Goal: Information Seeking & Learning: Compare options

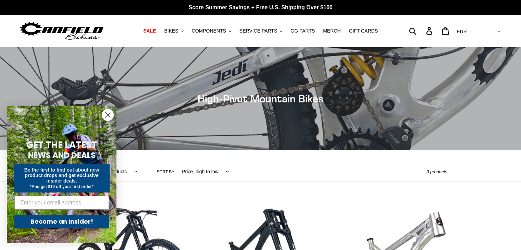
click at [110, 114] on circle "Close dialog" at bounding box center [107, 114] width 11 height 11
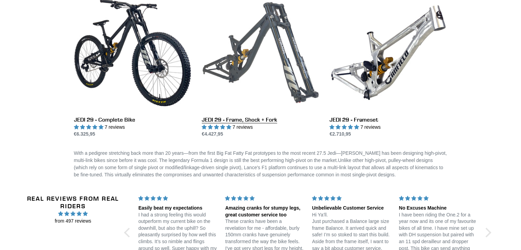
scroll to position [206, 0]
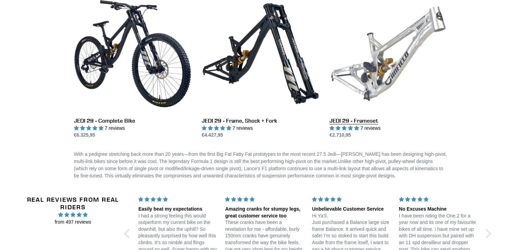
click at [363, 78] on link "JEDI 29 - Frameset" at bounding box center [389, 67] width 118 height 144
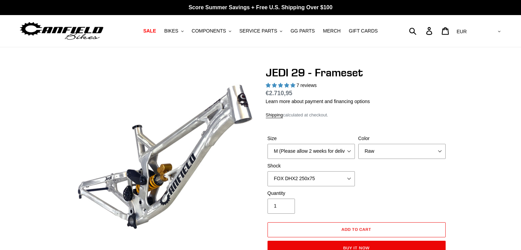
select select "highest-rating"
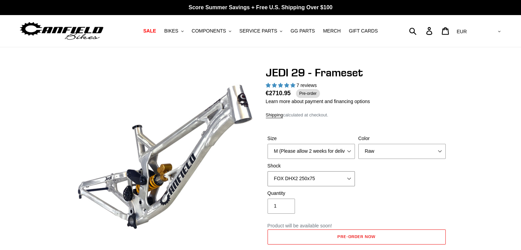
click at [308, 172] on select "No Shock FOX DHX2 250x75 RockShox Vivid Ultimate DH 250x75 EXT e-Storia LOX V3" at bounding box center [311, 178] width 87 height 15
select select "RockShox Vivid Ultimate DH 250x75"
click at [268, 171] on select "No Shock FOX DHX2 250x75 RockShox Vivid Ultimate DH 250x75 EXT e-Storia LOX V3" at bounding box center [311, 178] width 87 height 15
click at [379, 153] on select "Orange Raw Stealth Black" at bounding box center [402, 151] width 87 height 15
click at [359, 144] on select "Orange Raw Stealth Black" at bounding box center [402, 151] width 87 height 15
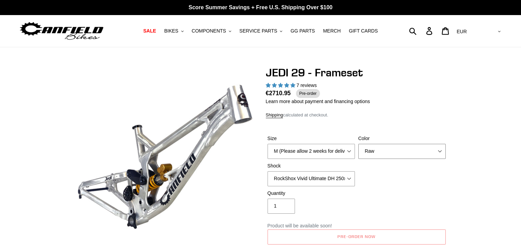
drag, startPoint x: 384, startPoint y: 150, endPoint x: 378, endPoint y: 158, distance: 9.5
click at [384, 150] on select "Orange Raw Stealth Black" at bounding box center [402, 151] width 87 height 15
click at [359, 144] on select "Orange Raw Stealth Black" at bounding box center [402, 151] width 87 height 15
click at [378, 151] on select "Orange Raw Stealth Black" at bounding box center [402, 151] width 87 height 15
select select "Raw"
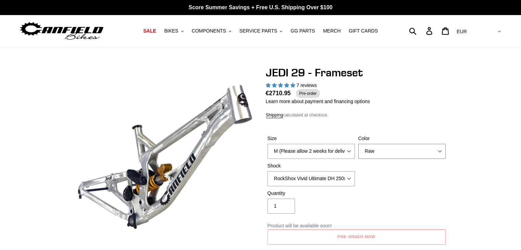
click at [359, 144] on select "Orange Raw Stealth Black" at bounding box center [402, 151] width 87 height 15
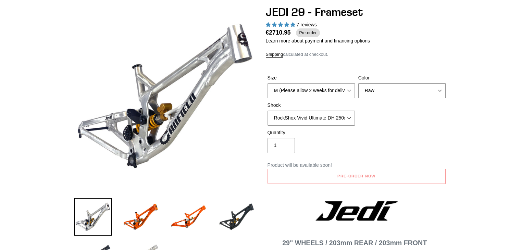
scroll to position [171, 0]
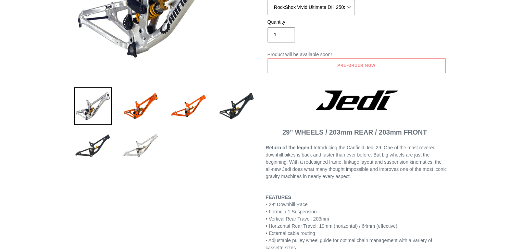
click at [145, 144] on img at bounding box center [141, 146] width 38 height 38
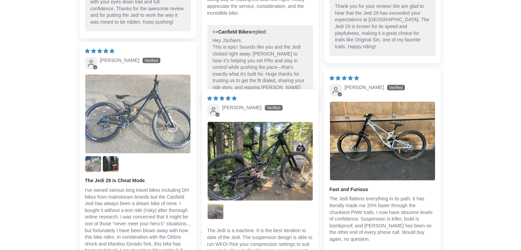
scroll to position [1543, 0]
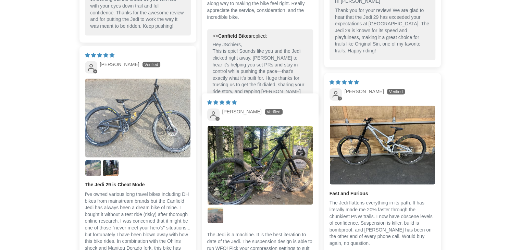
click at [137, 112] on img "Link to user picture 1" at bounding box center [137, 118] width 105 height 79
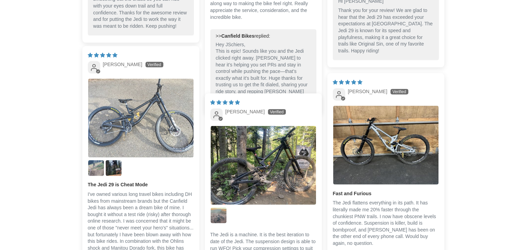
scroll to position [0, 0]
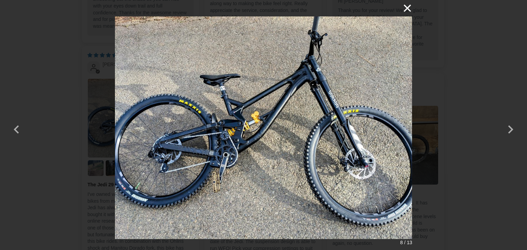
click at [410, 8] on button "×" at bounding box center [403, 8] width 16 height 16
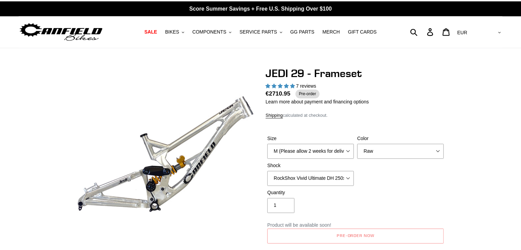
scroll to position [1543, 0]
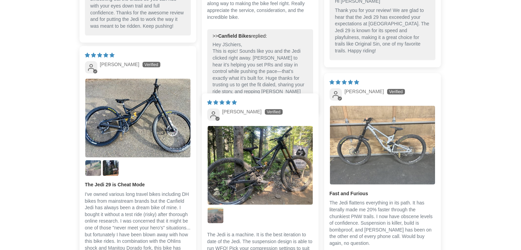
click at [381, 138] on img "Link to user picture 1" at bounding box center [382, 145] width 105 height 79
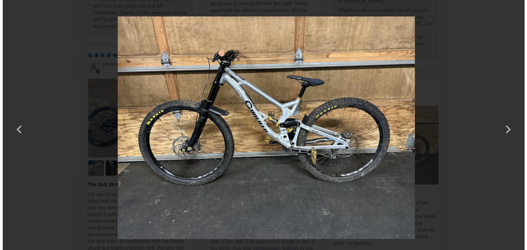
scroll to position [0, 0]
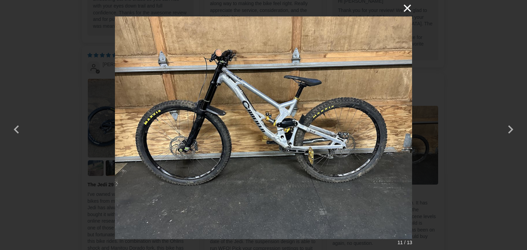
click at [411, 7] on button "×" at bounding box center [403, 8] width 16 height 16
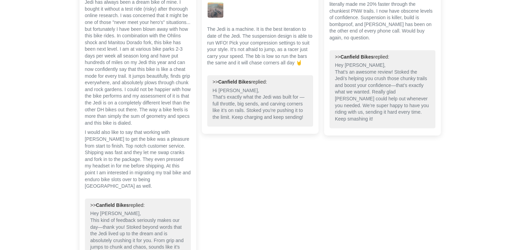
scroll to position [1954, 0]
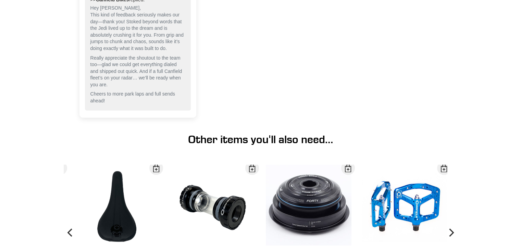
click at [310, 138] on h1 "Other items you'll also need..." at bounding box center [261, 139] width 374 height 13
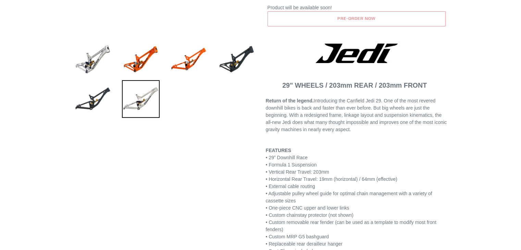
scroll to position [124, 0]
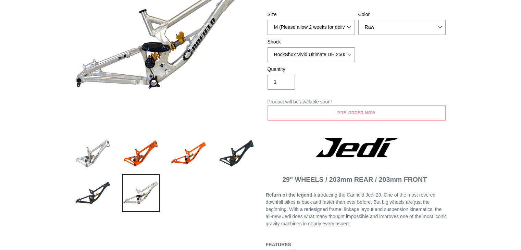
click at [101, 160] on img at bounding box center [93, 154] width 38 height 38
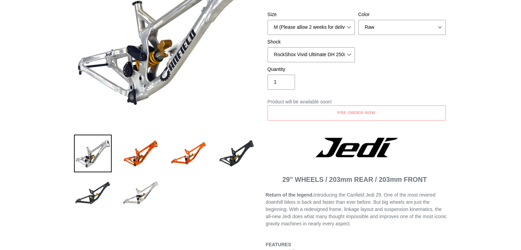
click at [88, 149] on img at bounding box center [93, 154] width 38 height 38
click at [155, 155] on img at bounding box center [141, 154] width 38 height 38
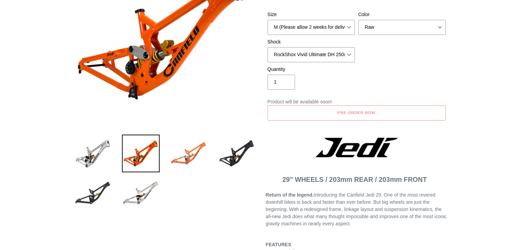
click at [188, 155] on img at bounding box center [189, 154] width 38 height 38
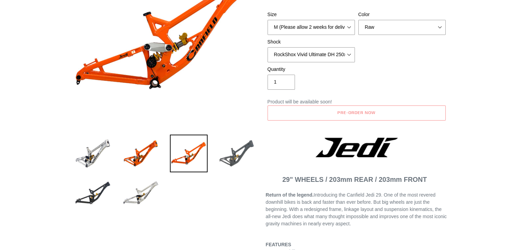
click at [233, 155] on img at bounding box center [237, 154] width 38 height 38
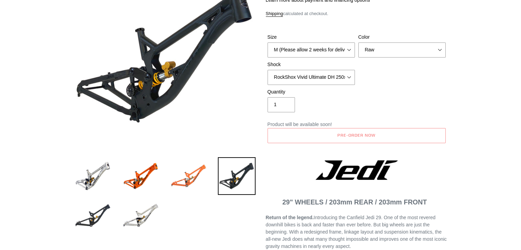
scroll to position [90, 0]
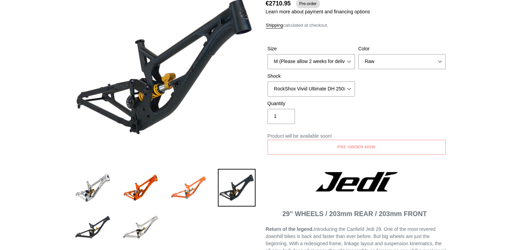
click at [181, 174] on img at bounding box center [189, 188] width 38 height 38
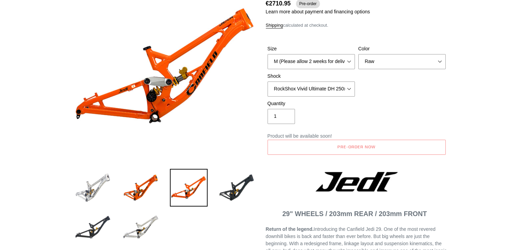
click at [93, 186] on img at bounding box center [93, 188] width 38 height 38
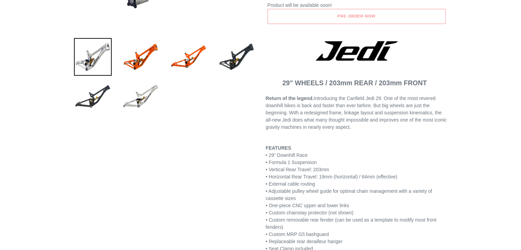
scroll to position [0, 0]
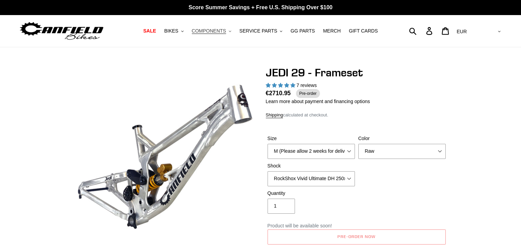
click at [226, 35] on button "COMPONENTS .cls-1{fill:#231f20}" at bounding box center [212, 30] width 46 height 9
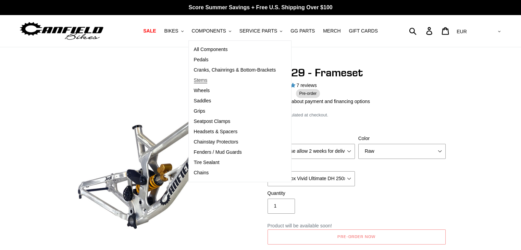
click at [208, 78] on span "Stems" at bounding box center [201, 80] width 14 height 6
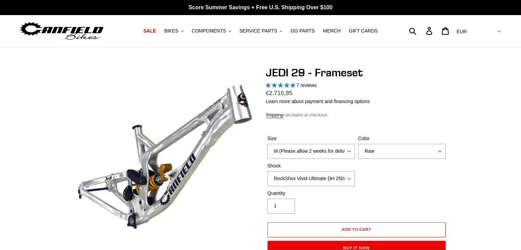
select select "RockShox Vivid Ultimate DH 250x75"
select select "highest-rating"
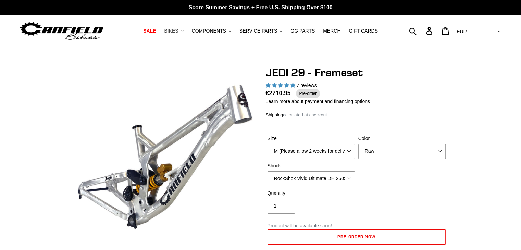
click at [184, 31] on icon ".cls-1{fill:#231f20}" at bounding box center [182, 31] width 2 height 2
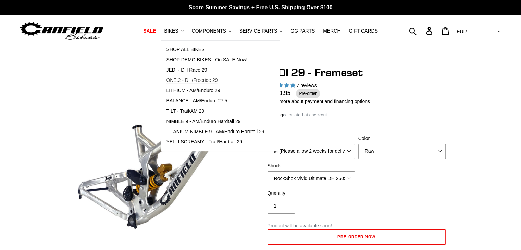
click at [207, 80] on span "ONE.2 - DH/Freeride 29" at bounding box center [191, 80] width 51 height 6
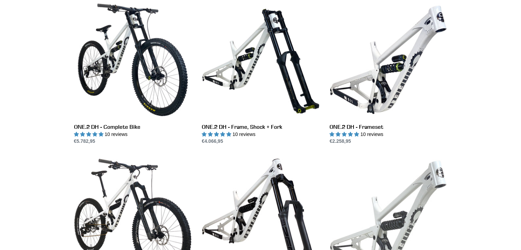
scroll to position [240, 0]
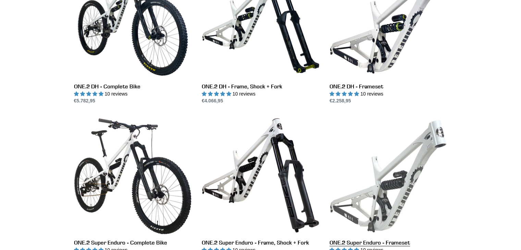
click at [403, 190] on link "ONE.2 Super Enduro - Frameset" at bounding box center [389, 189] width 118 height 144
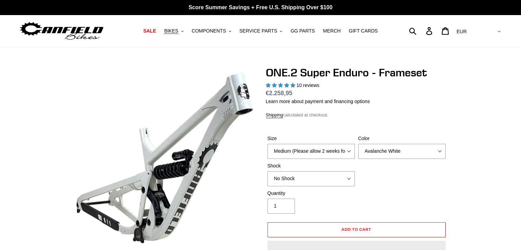
select select "highest-rating"
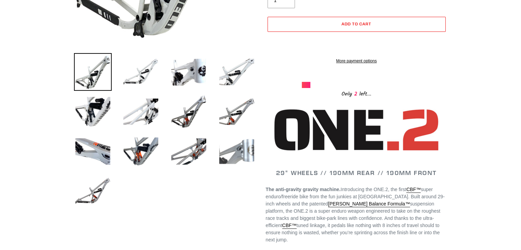
scroll to position [103, 0]
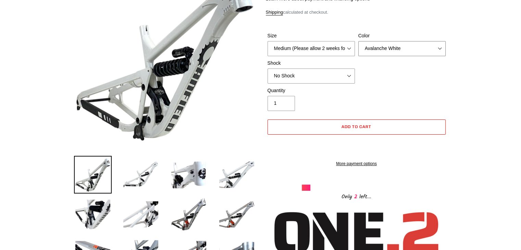
click at [388, 51] on select "Avalanche White Bentonite Grey" at bounding box center [402, 48] width 87 height 15
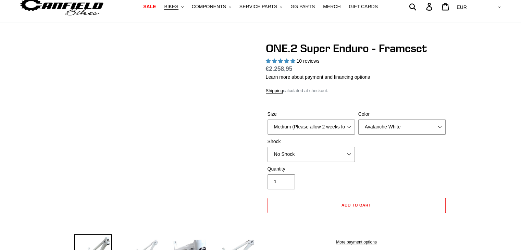
scroll to position [0, 0]
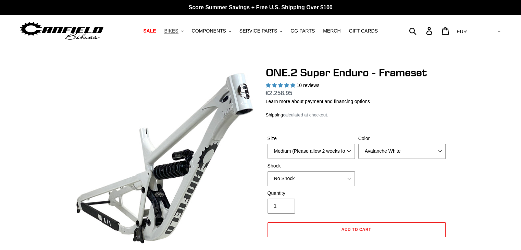
click at [185, 29] on button "BIKES .cls-1{fill:#231f20}" at bounding box center [174, 30] width 26 height 9
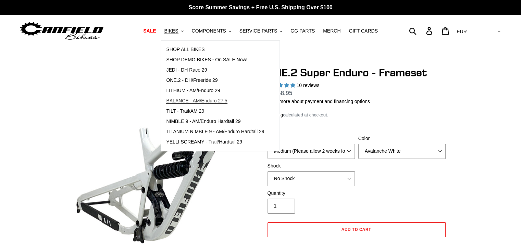
click at [212, 101] on span "BALANCE - AM/Enduro 27.5" at bounding box center [196, 101] width 61 height 6
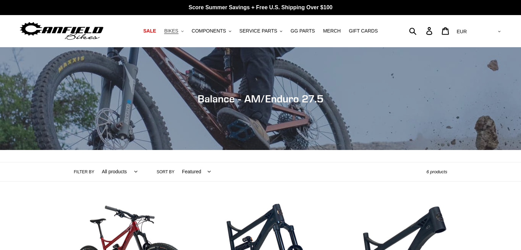
click at [178, 31] on span "BIKES" at bounding box center [171, 31] width 14 height 6
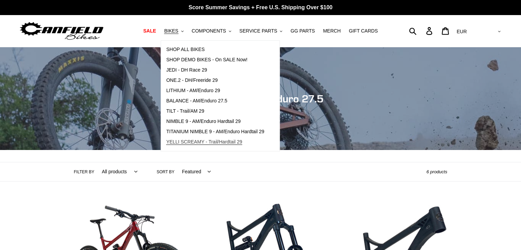
click at [215, 142] on span "YELLI SCREAMY - Trail/Hardtail 29" at bounding box center [204, 142] width 76 height 6
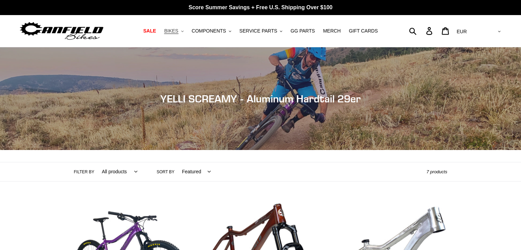
click at [178, 33] on span "BIKES" at bounding box center [171, 31] width 14 height 6
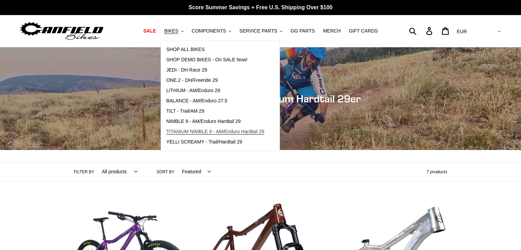
click at [213, 132] on span "TITANIUM NIMBLE 9 - AM/Enduro Hardtail 29" at bounding box center [215, 132] width 98 height 6
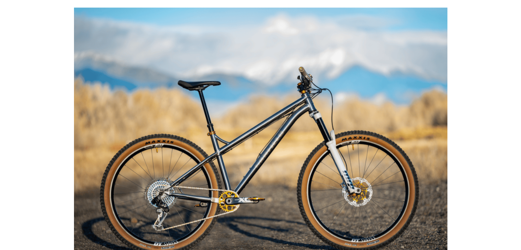
scroll to position [583, 0]
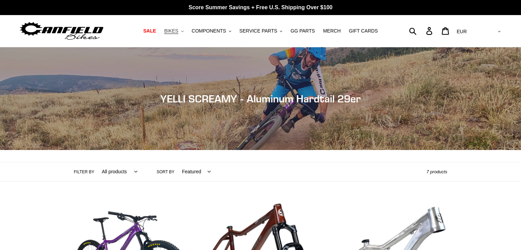
click at [178, 32] on span "BIKES" at bounding box center [171, 31] width 14 height 6
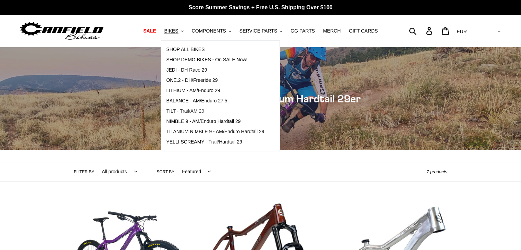
click at [204, 111] on span "TILT - Trail/AM 29" at bounding box center [185, 111] width 38 height 6
